Goal: Book appointment/travel/reservation

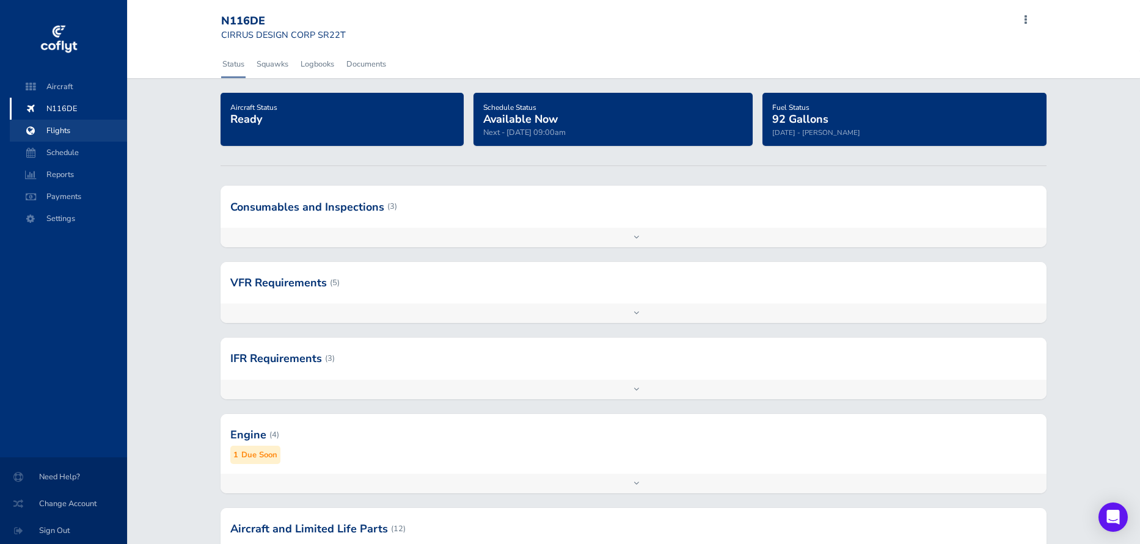
click at [62, 136] on span "Flights" at bounding box center [68, 131] width 93 height 22
click at [61, 150] on span "Schedule" at bounding box center [68, 153] width 93 height 22
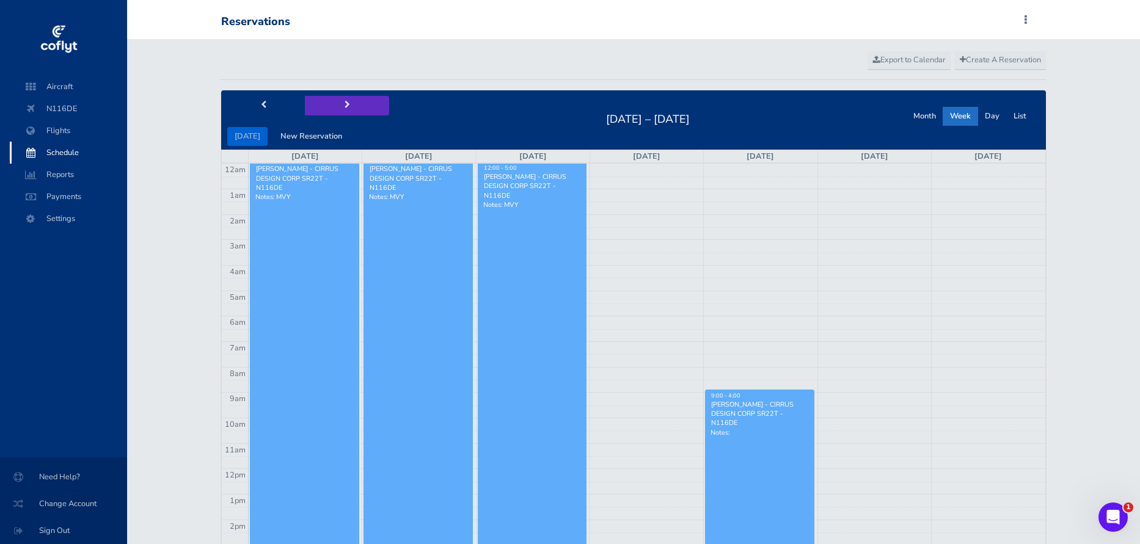
click at [335, 104] on button "next" at bounding box center [347, 105] width 84 height 19
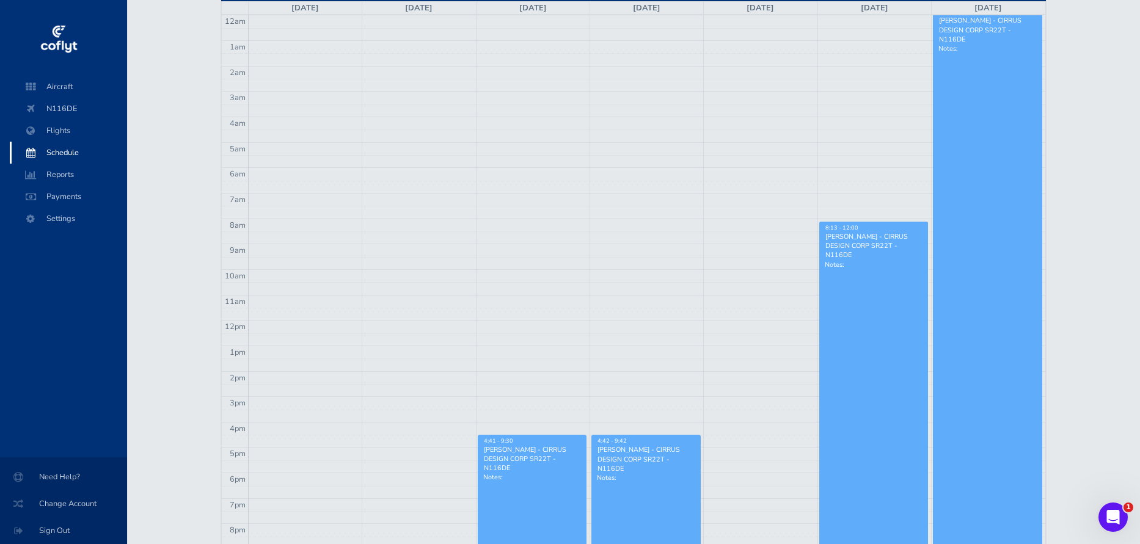
scroll to position [15, 0]
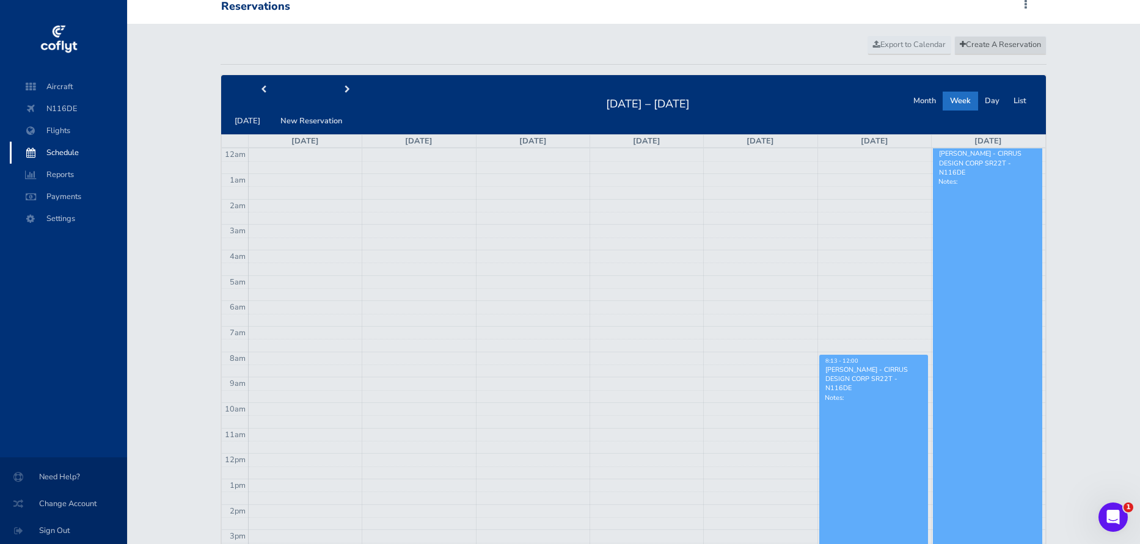
click at [1009, 50] on link "Create A Reservation" at bounding box center [1000, 45] width 92 height 18
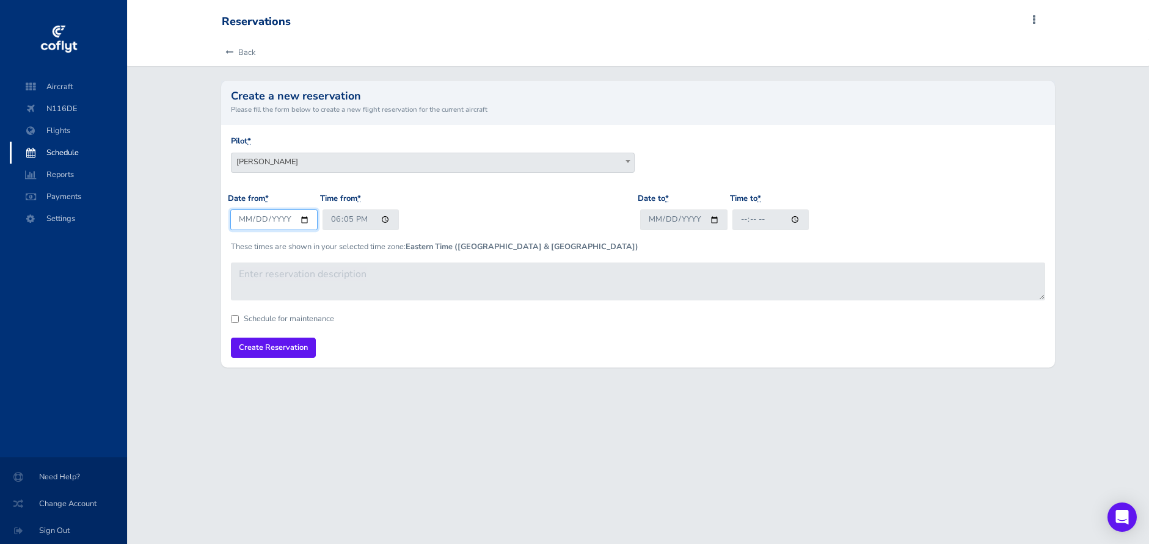
click at [288, 217] on input "2025-08-27" at bounding box center [273, 219] width 87 height 20
type input "2025-08-31"
click at [355, 224] on input "18:05" at bounding box center [360, 219] width 76 height 20
click at [335, 222] on input "18:05" at bounding box center [360, 219] width 76 height 20
click at [350, 217] on input "21:05" at bounding box center [360, 219] width 76 height 20
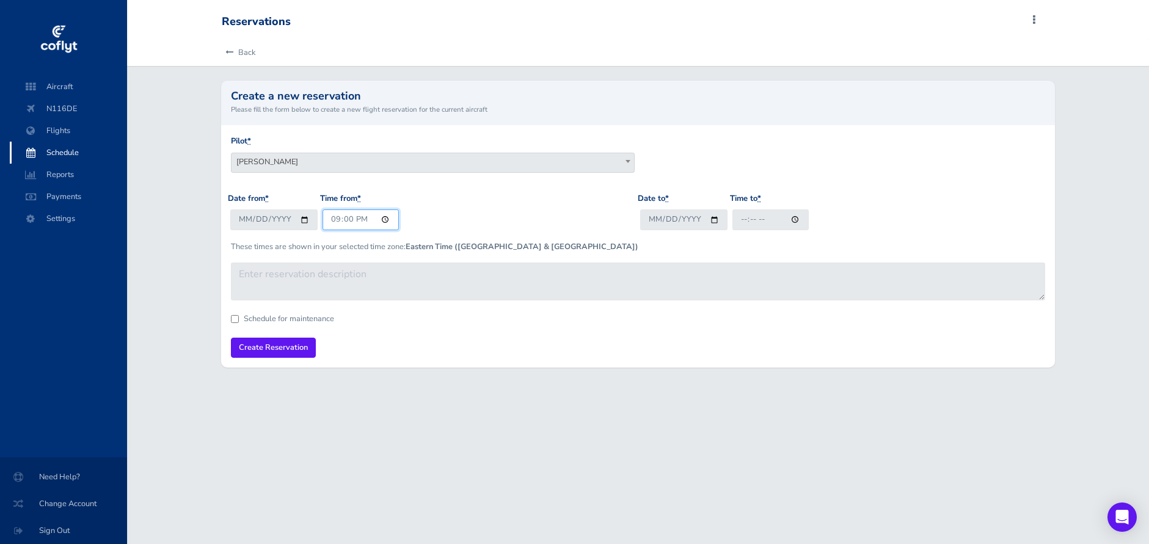
click at [354, 215] on input "21:00" at bounding box center [360, 219] width 76 height 20
type input "09:00"
click at [583, 215] on div "Date from * 2025-08-31 Time from * 09:00" at bounding box center [433, 216] width 410 height 48
click at [669, 213] on input "Date to *" at bounding box center [683, 219] width 87 height 20
type input "2025-08-31"
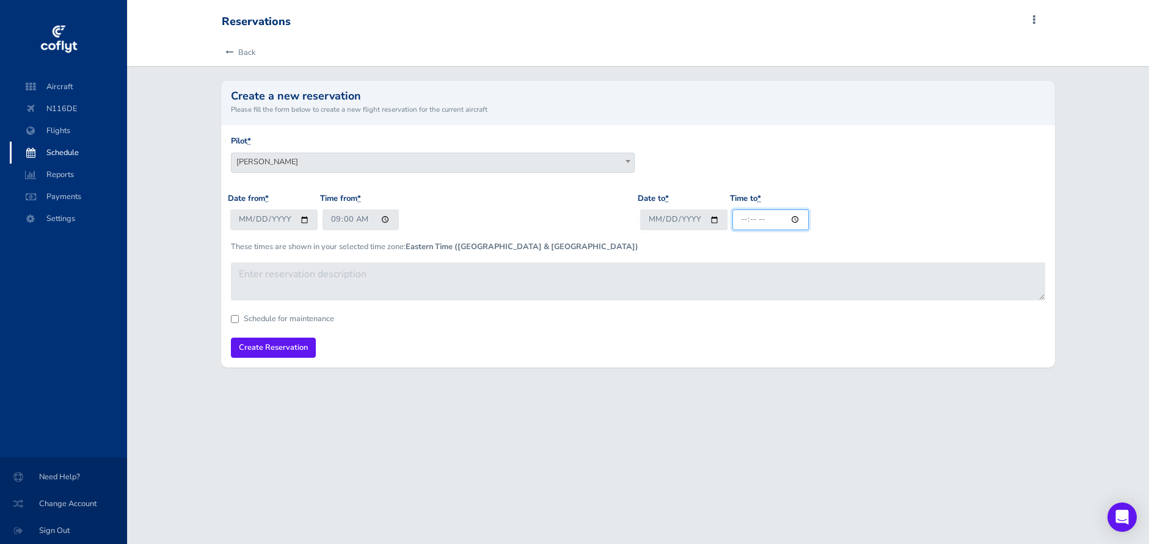
click at [744, 209] on input "Time to *" at bounding box center [770, 219] width 76 height 20
type input "14:00"
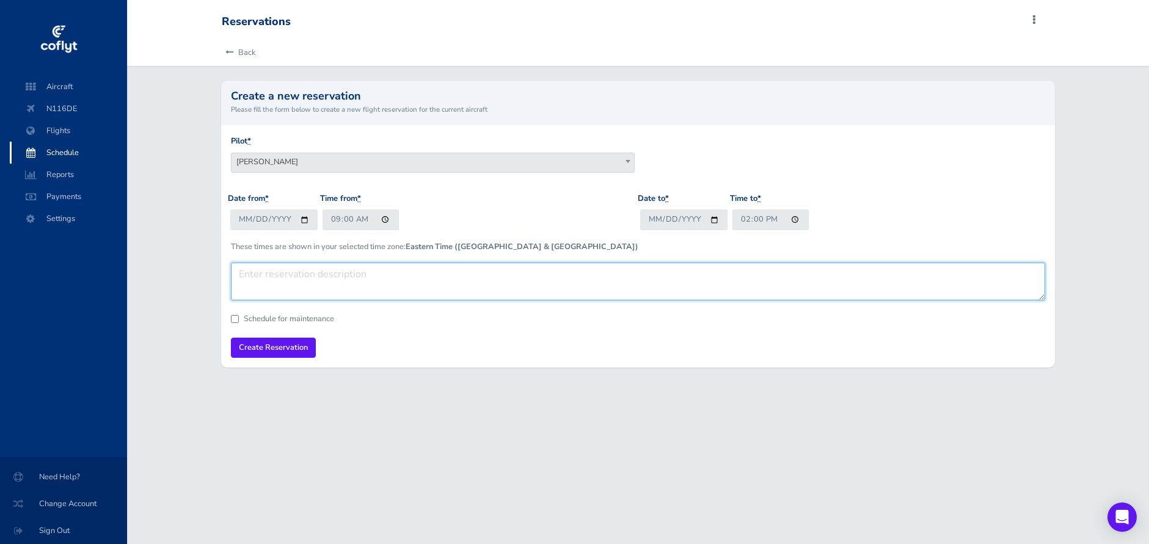
click at [682, 282] on textarea at bounding box center [637, 282] width 813 height 38
type textarea "Placeholder. May need to go to Bahamas"
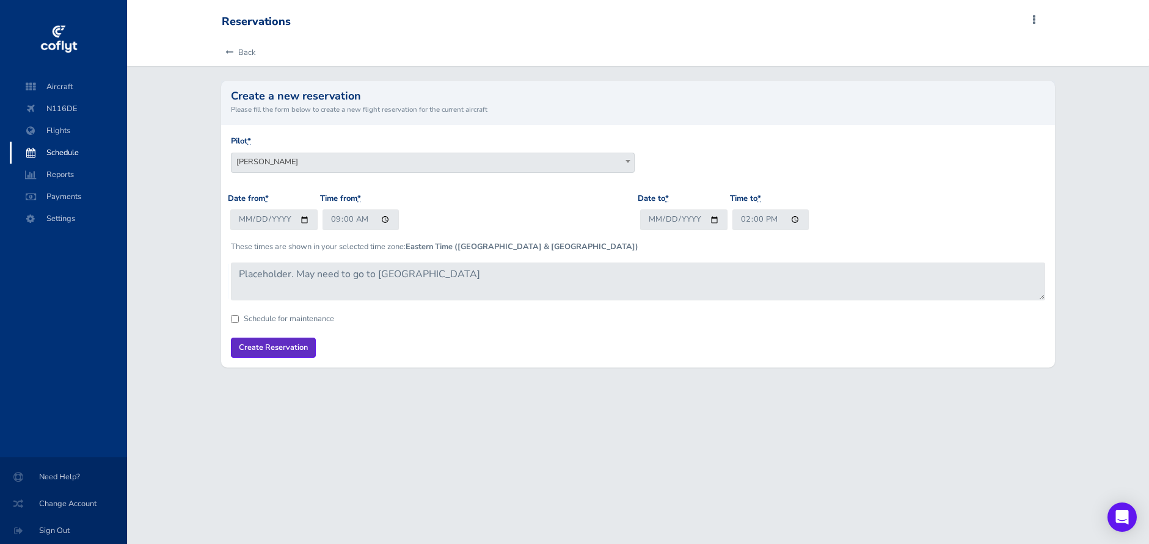
click at [308, 347] on input "Create Reservation" at bounding box center [273, 348] width 85 height 20
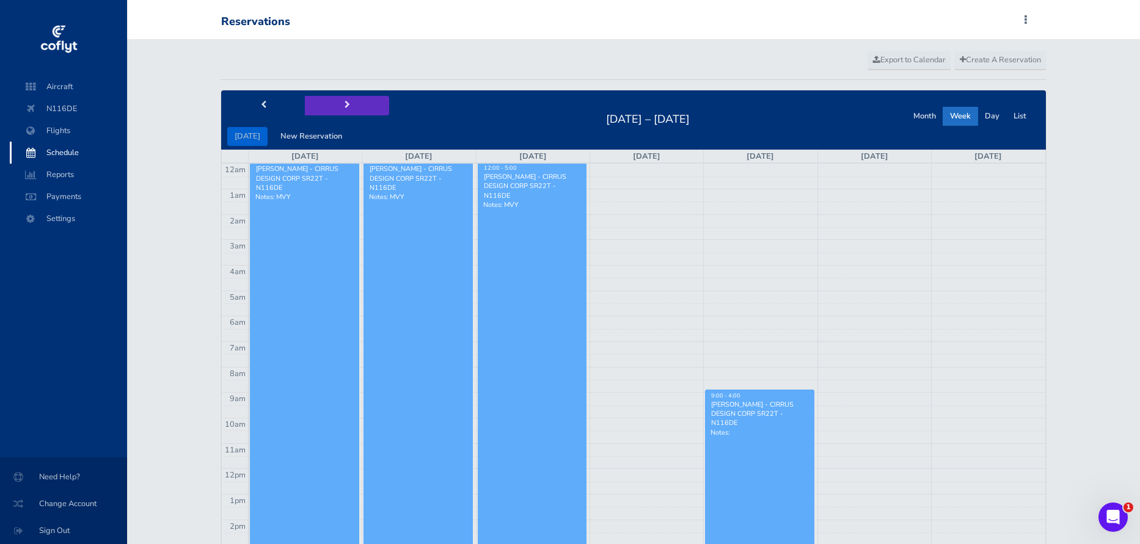
click at [340, 98] on button "next" at bounding box center [347, 105] width 84 height 19
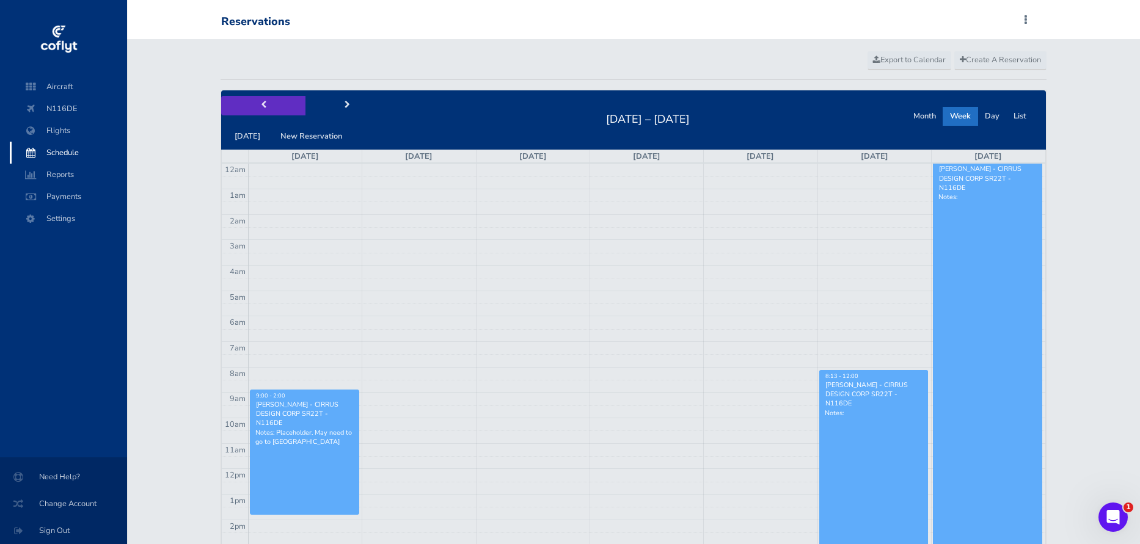
click at [267, 111] on button "prev" at bounding box center [263, 105] width 84 height 19
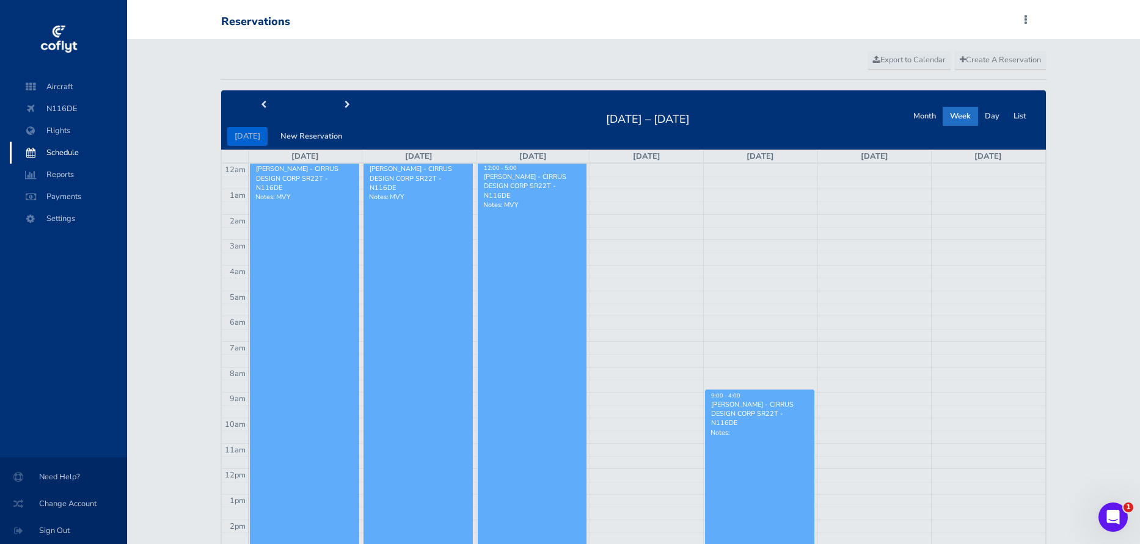
click at [38, 42] on div at bounding box center [63, 33] width 127 height 66
click at [49, 35] on img at bounding box center [58, 39] width 40 height 37
